Goal: Information Seeking & Learning: Learn about a topic

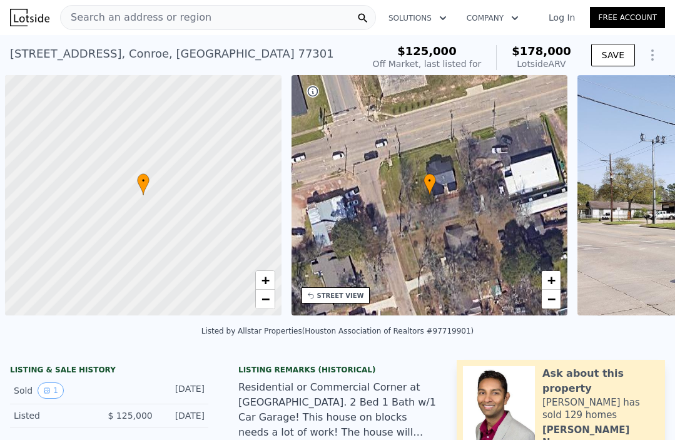
scroll to position [0, 5]
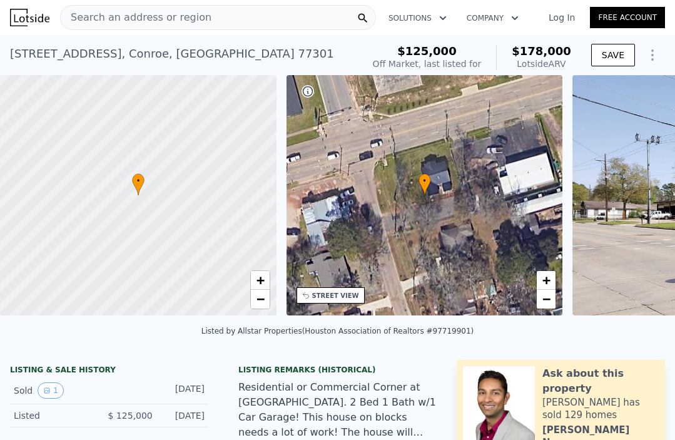
click at [248, 18] on div "Search an address or region" at bounding box center [218, 17] width 316 height 25
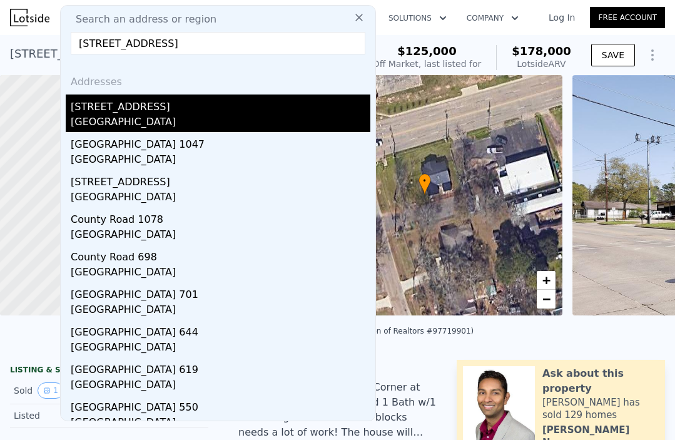
type input "[STREET_ADDRESS]"
click at [172, 111] on div "[STREET_ADDRESS]" at bounding box center [221, 104] width 300 height 20
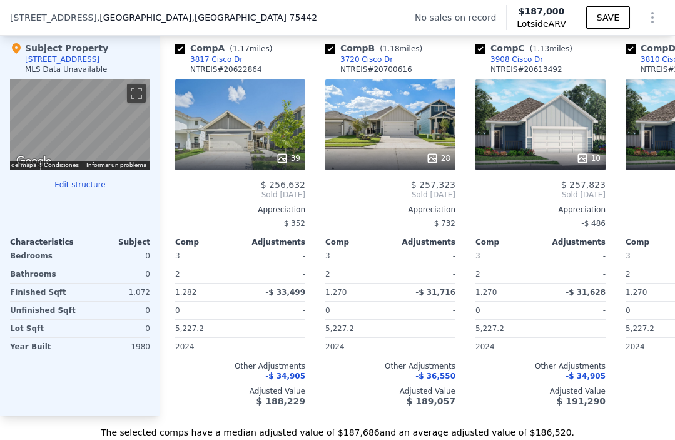
type input "2"
type input "4"
type input "1"
type input "875"
type input "1577"
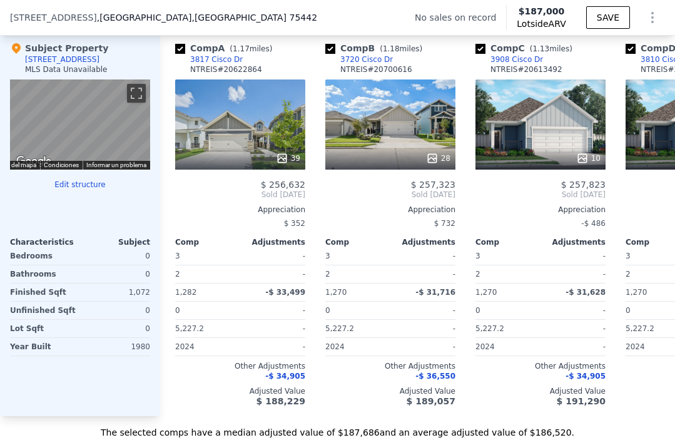
type input "5501.628"
type input "10998.9"
type input "$ 178,000"
type input "$ 45,122"
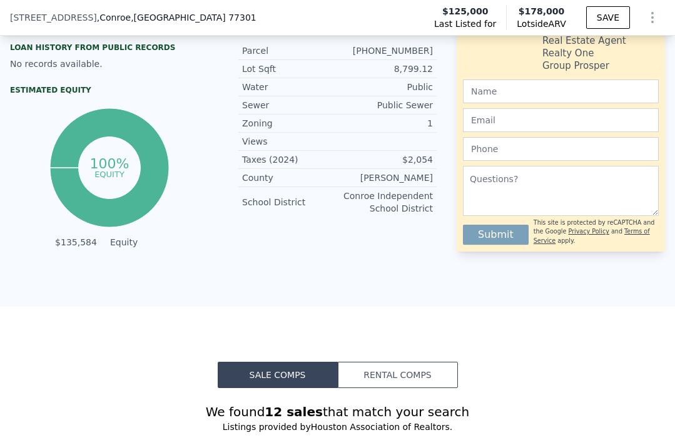
scroll to position [511, 0]
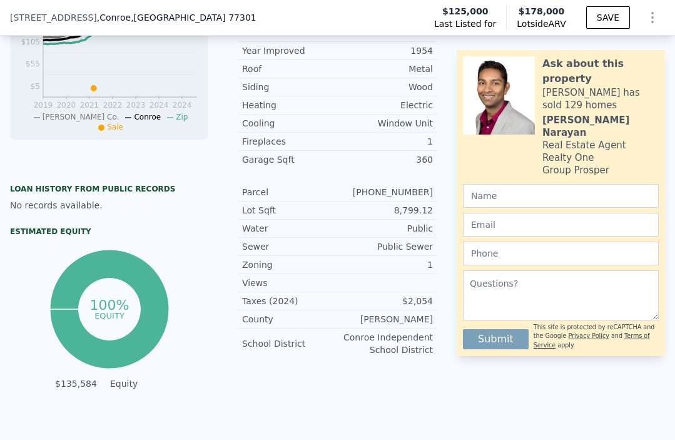
type input "3"
type input "2"
type input "1232"
type input "1478"
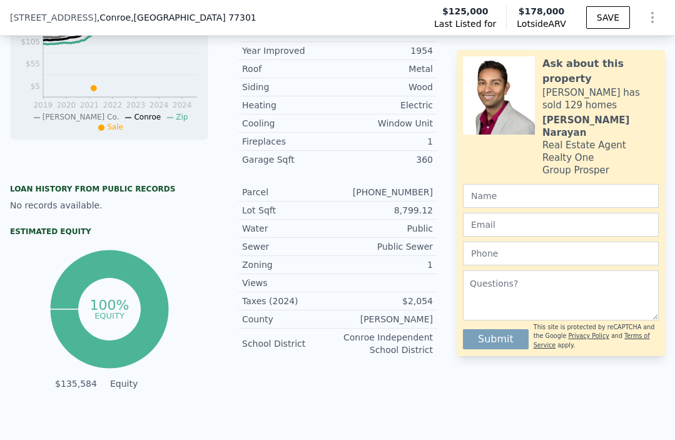
type input "5227.2"
type input "6534"
type input "$ 187,000"
type input "$ 29,998"
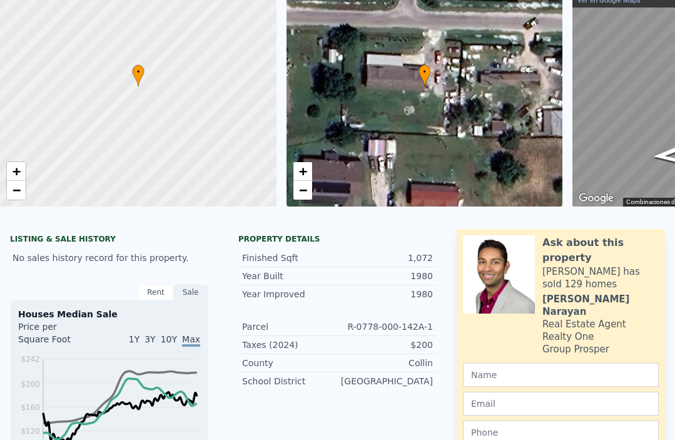
scroll to position [4, 0]
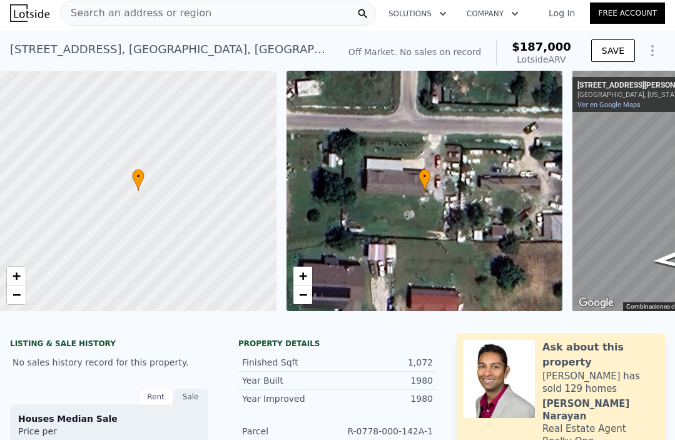
click at [175, 9] on span "Search an address or region" at bounding box center [136, 13] width 151 height 15
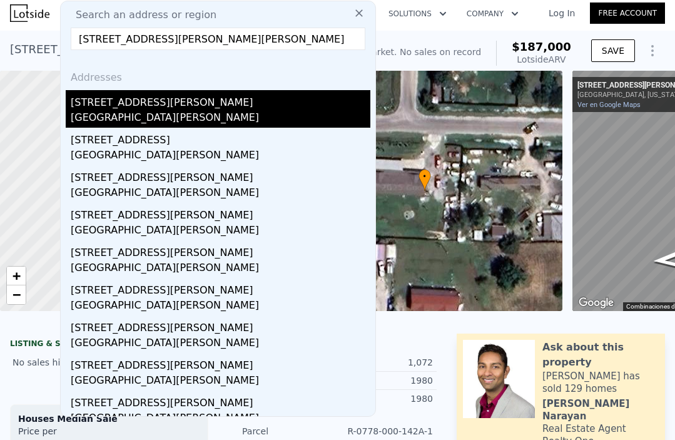
type input "[STREET_ADDRESS][PERSON_NAME][PERSON_NAME]"
click at [131, 115] on div "[GEOGRAPHIC_DATA][PERSON_NAME]" at bounding box center [221, 119] width 300 height 18
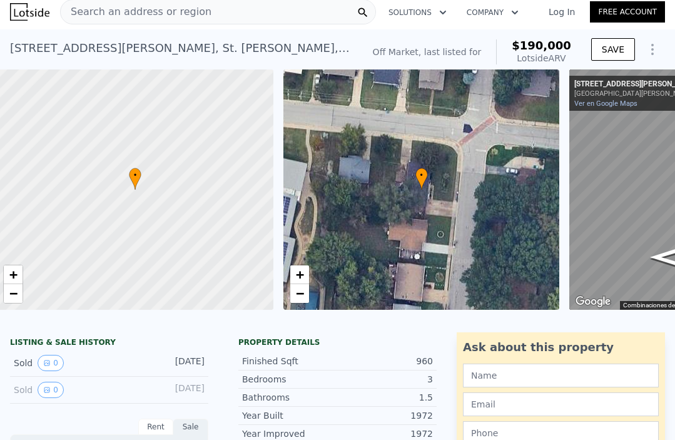
scroll to position [0, 5]
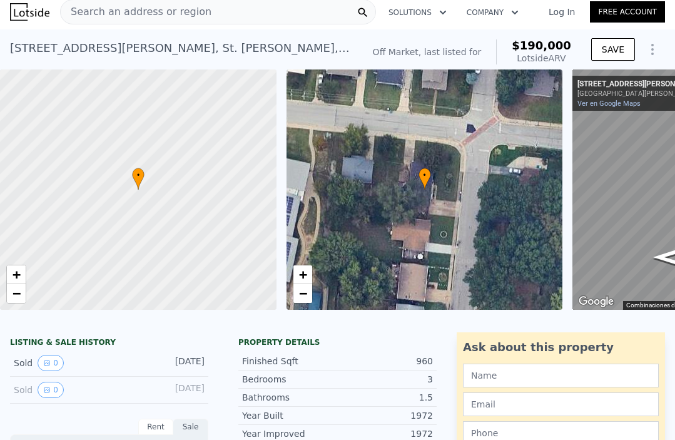
click at [184, 8] on span "Search an address or region" at bounding box center [136, 11] width 151 height 15
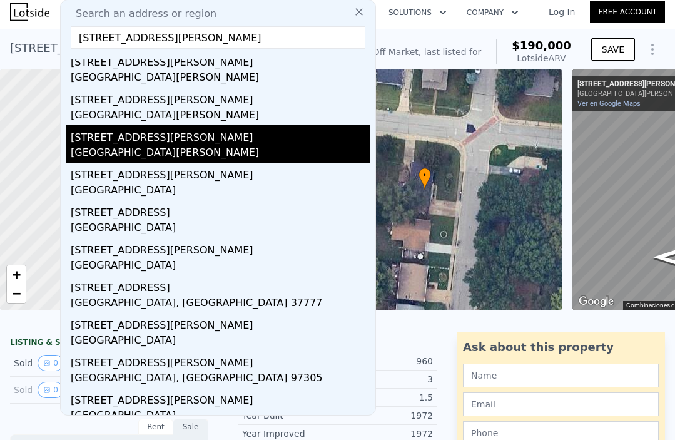
scroll to position [0, 0]
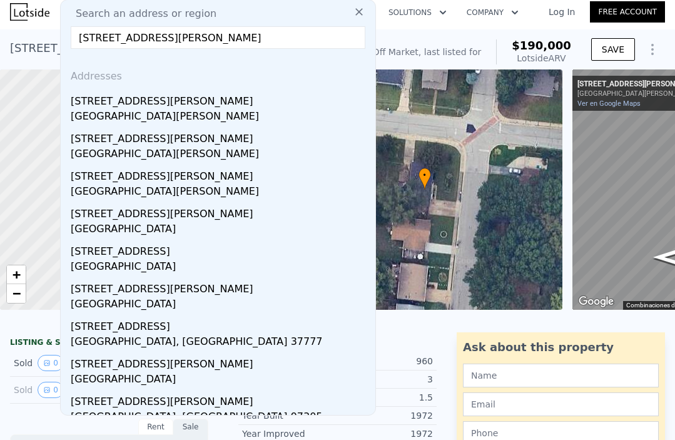
drag, startPoint x: 231, startPoint y: 46, endPoint x: 222, endPoint y: 13, distance: 34.3
click at [0, 24] on html "Search an address or region Search an address or region [STREET_ADDRESS][GEOGRA…" at bounding box center [337, 220] width 675 height 440
paste input "[STREET_ADDRESS]"
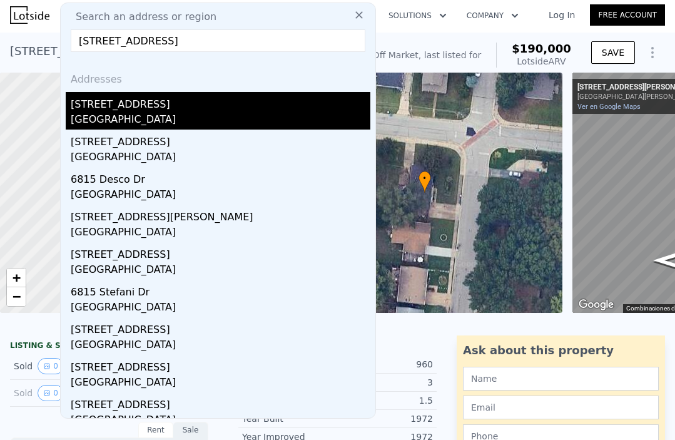
type input "[STREET_ADDRESS]"
click at [203, 100] on div "[STREET_ADDRESS]" at bounding box center [221, 102] width 300 height 20
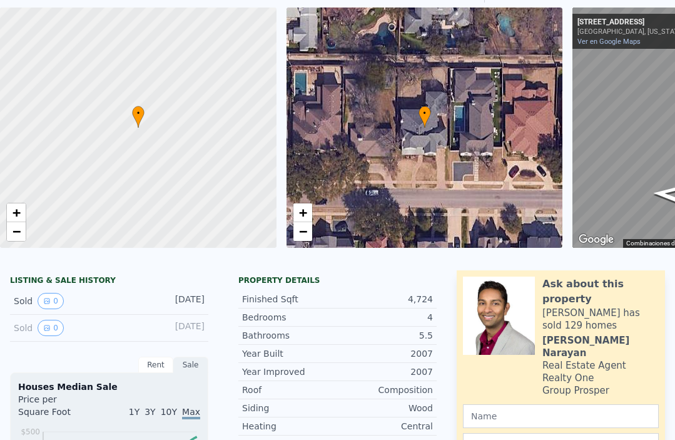
scroll to position [4, 0]
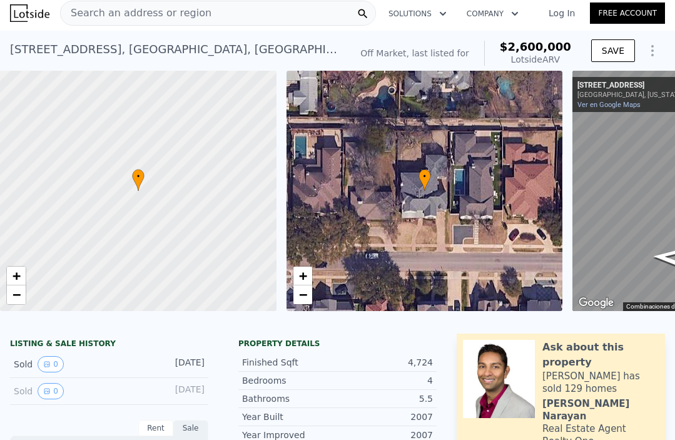
click at [282, 41] on div "[STREET_ADDRESS] No sales on record (~ARV $2.600m )" at bounding box center [177, 53] width 335 height 35
click at [299, 9] on div "Search an address or region" at bounding box center [218, 13] width 316 height 25
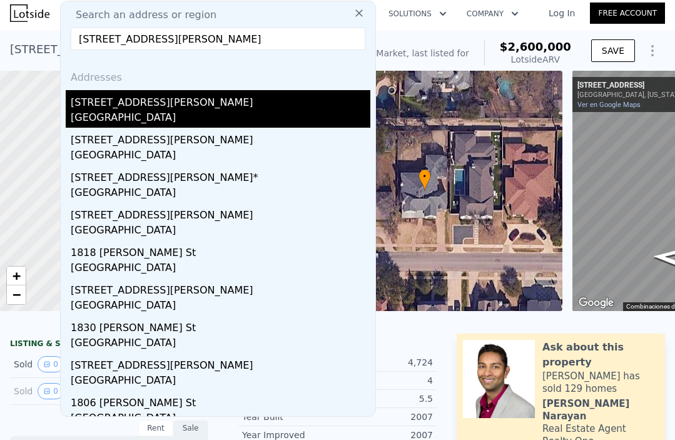
type input "[STREET_ADDRESS][PERSON_NAME]"
click at [150, 108] on div "[STREET_ADDRESS][PERSON_NAME]" at bounding box center [221, 100] width 300 height 20
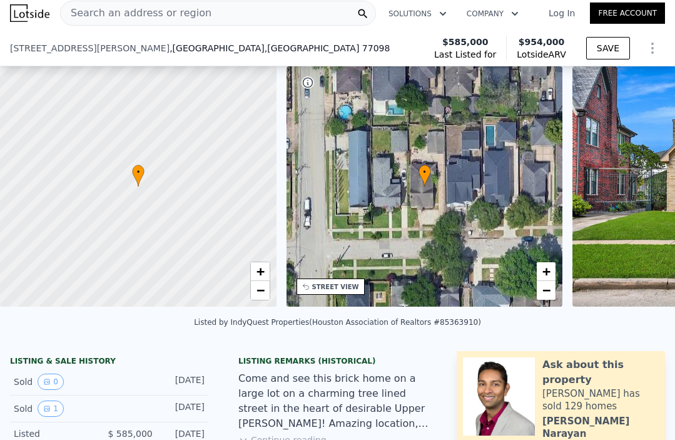
click at [304, 434] on button "Continue reading" at bounding box center [282, 440] width 88 height 13
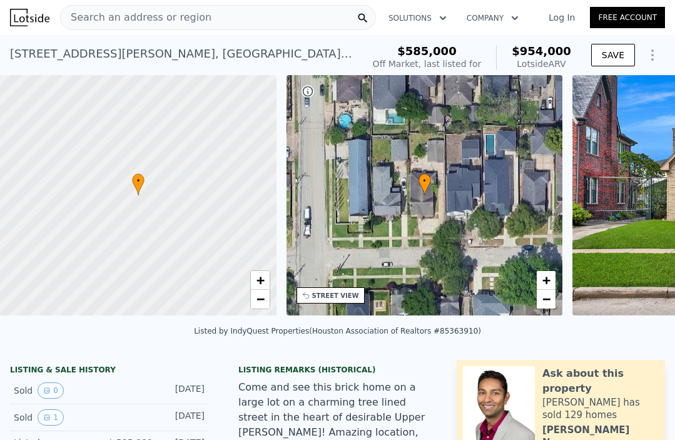
click at [217, 19] on div "Search an address or region" at bounding box center [218, 17] width 316 height 25
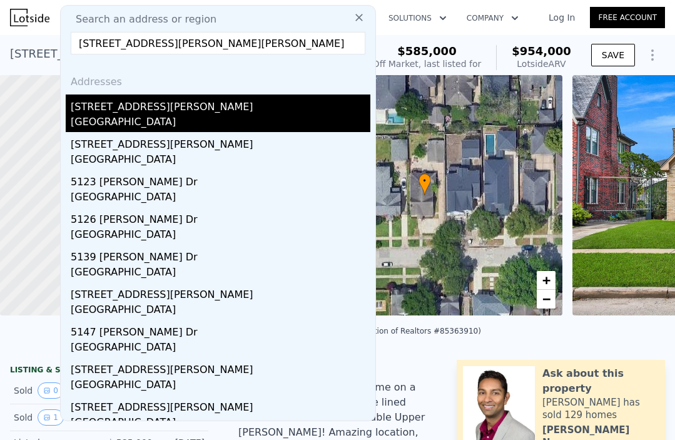
type input "[STREET_ADDRESS][PERSON_NAME][PERSON_NAME]"
click at [186, 113] on div "[STREET_ADDRESS][PERSON_NAME]" at bounding box center [221, 104] width 300 height 20
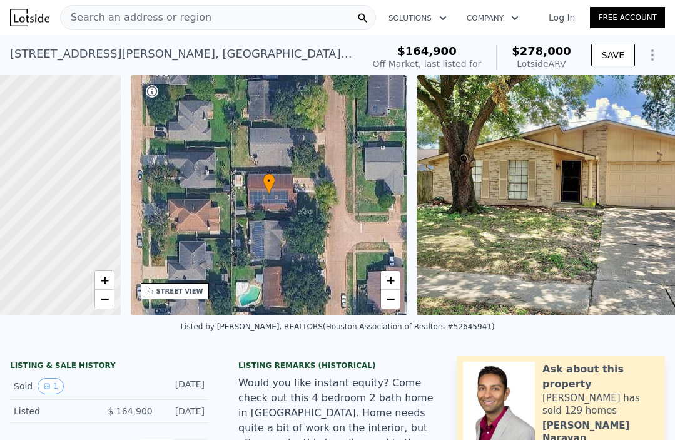
scroll to position [0, 170]
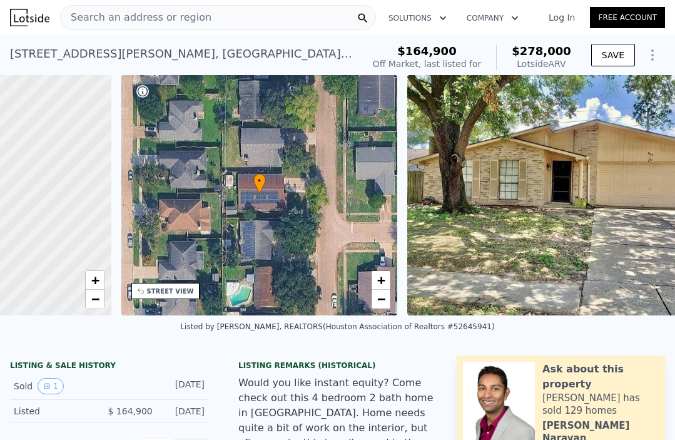
click at [431, 145] on img at bounding box center [545, 195] width 277 height 240
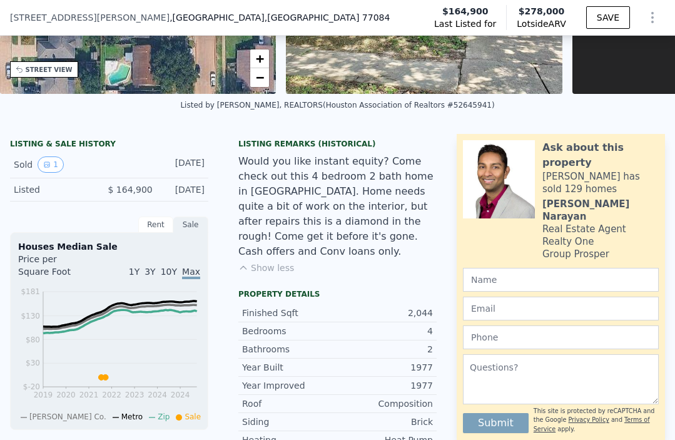
scroll to position [0, 0]
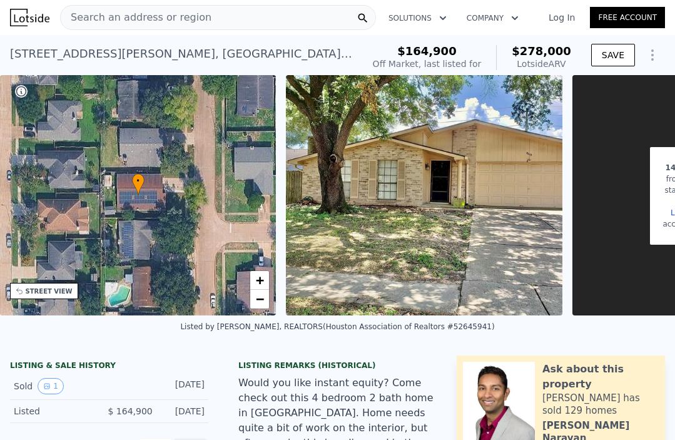
click at [171, 19] on span "Search an address or region" at bounding box center [136, 17] width 151 height 15
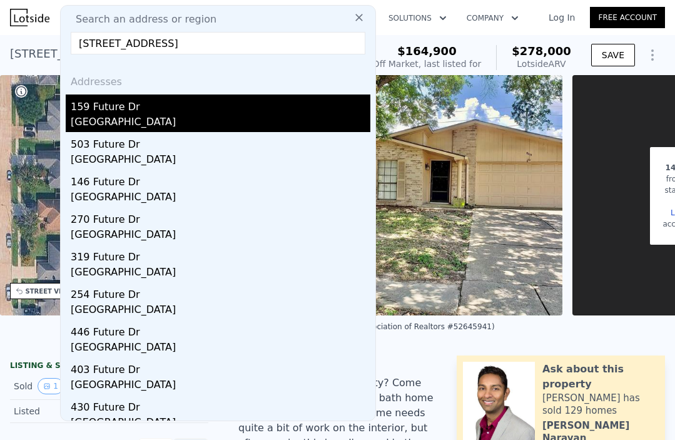
type input "[STREET_ADDRESS]"
click at [172, 108] on div "159 Future Dr" at bounding box center [221, 104] width 300 height 20
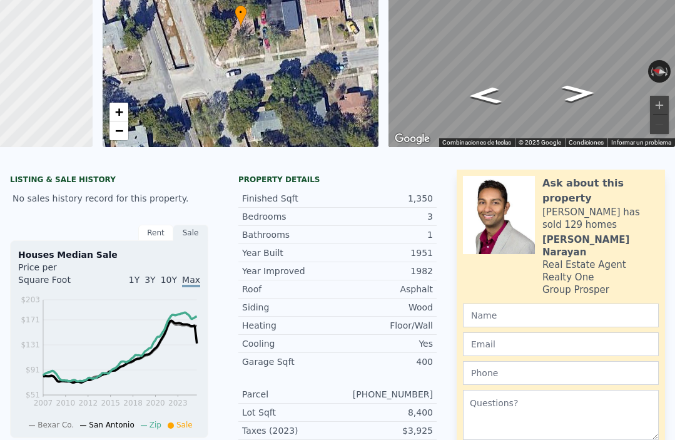
scroll to position [4, 0]
